Goal: Transaction & Acquisition: Book appointment/travel/reservation

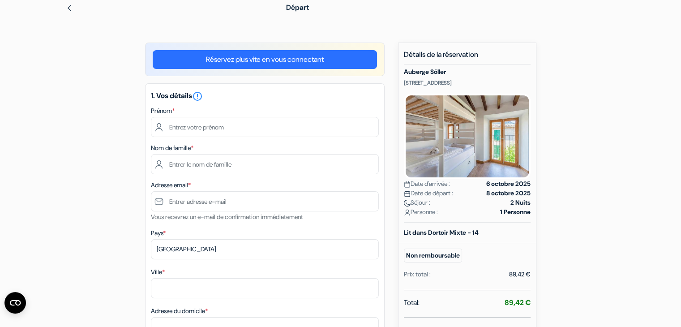
scroll to position [49, 0]
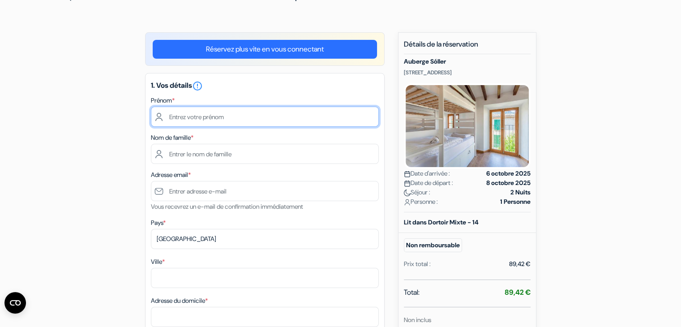
click at [244, 121] on input "text" at bounding box center [265, 117] width 228 height 20
type input "Nathan"
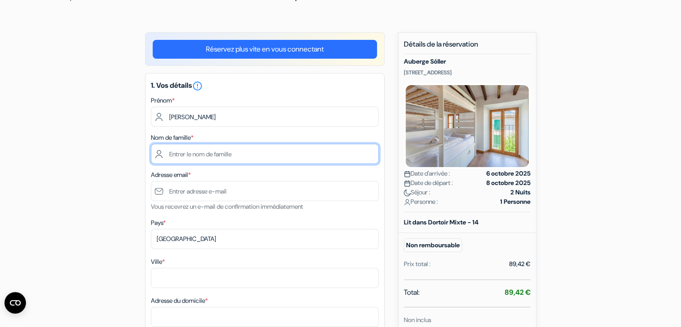
type input "Bertaud"
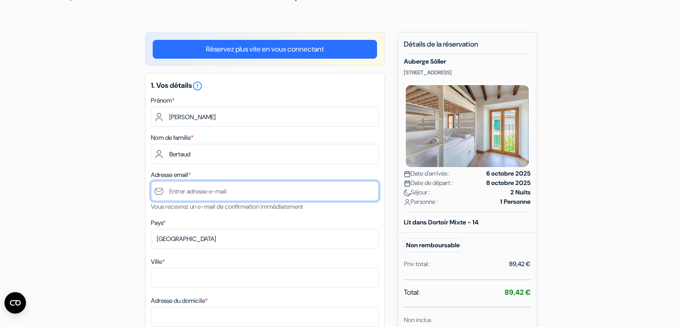
type input "[PERSON_NAME][EMAIL_ADDRESS][DOMAIN_NAME]"
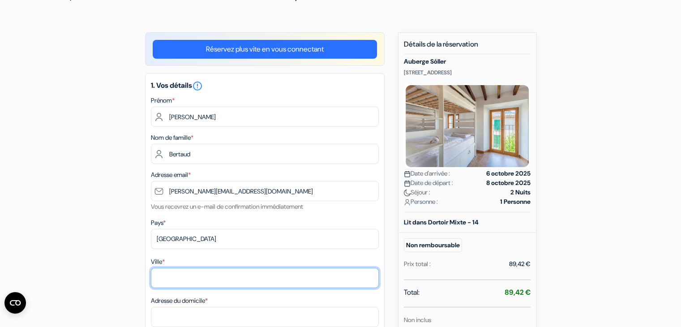
type input "La Chapelle Saint Laurent"
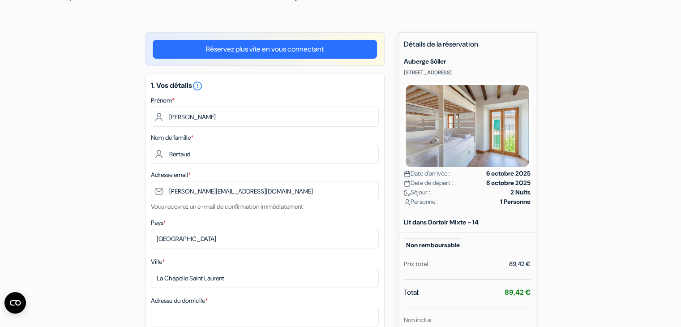
type input "5 chemin des quatre vents"
type input "79430"
type input "0640260088"
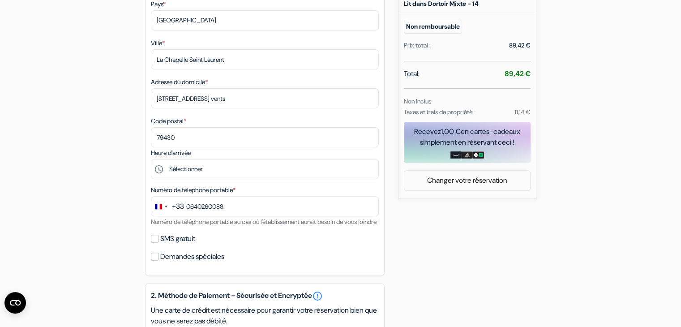
scroll to position [269, 0]
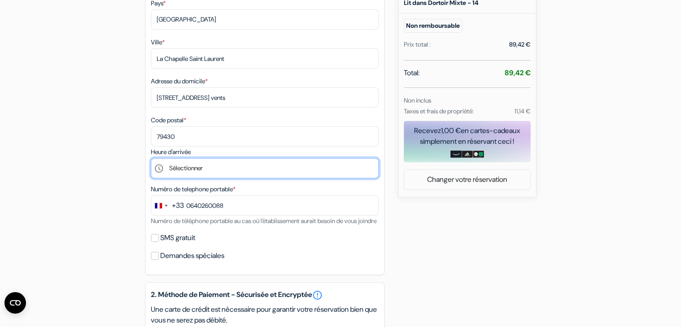
click at [194, 169] on select "Sélectionner 15:00 16:00 17:00 18:00 19:00" at bounding box center [265, 168] width 228 height 20
select select "19"
click at [151, 159] on select "Sélectionner 15:00 16:00 17:00 18:00 19:00" at bounding box center [265, 168] width 228 height 20
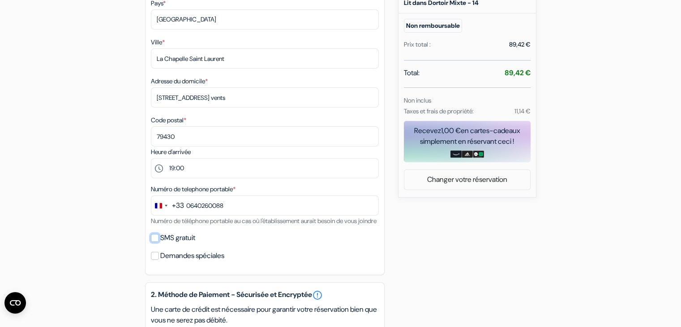
click at [157, 242] on input "SMS gratuit" at bounding box center [155, 238] width 8 height 8
checkbox input "true"
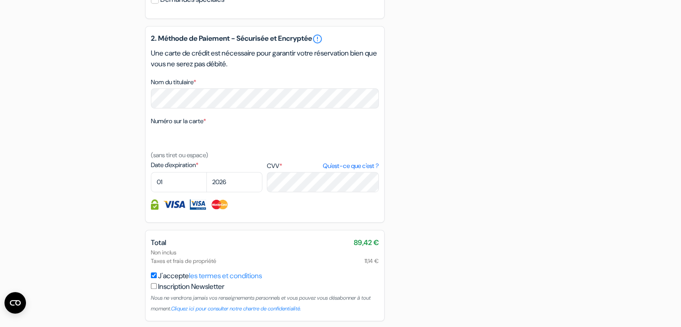
scroll to position [565, 0]
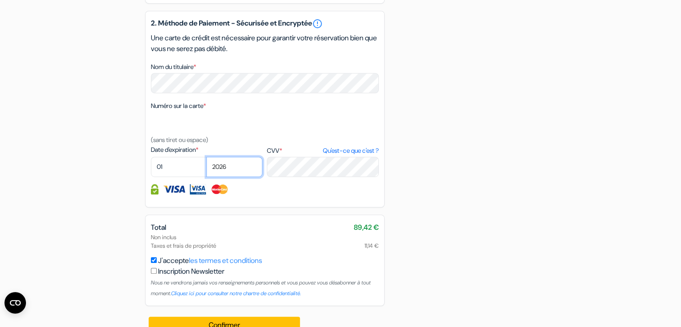
click at [226, 177] on select "2025 2026 2027 2028 2029 2030 2031 2032 2033 2034 2035 2036 2037 2038 2039 2040…" at bounding box center [234, 167] width 56 height 20
select select "2028"
click at [206, 169] on select "2025 2026 2027 2028 2029 2030 2031 2032 2033 2034 2035 2036 2037 2038 2039 2040…" at bounding box center [234, 167] width 56 height 20
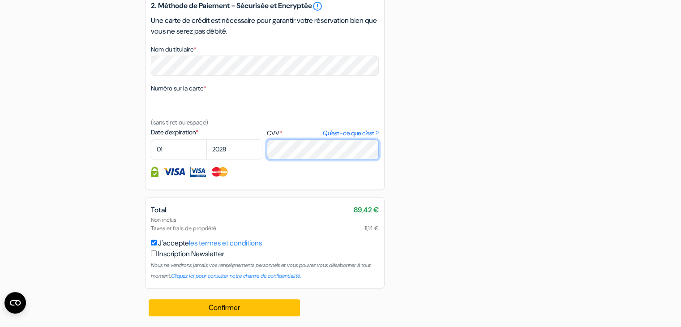
scroll to position [595, 0]
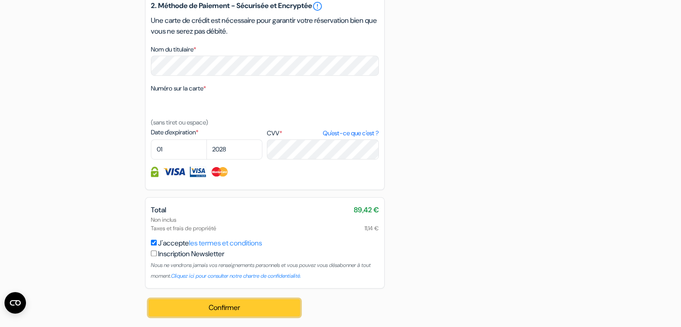
click at [258, 308] on button "Confirmer Loading..." at bounding box center [225, 307] width 152 height 17
click at [268, 307] on button "Confirmer Loading..." at bounding box center [225, 307] width 152 height 17
click at [242, 305] on button "Confirmer Loading..." at bounding box center [225, 307] width 152 height 17
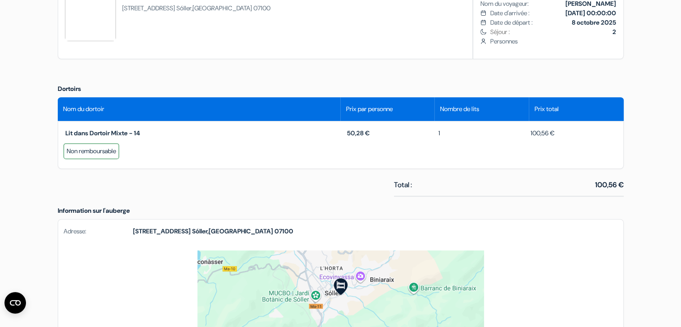
scroll to position [337, 0]
